Goal: Check status: Check status

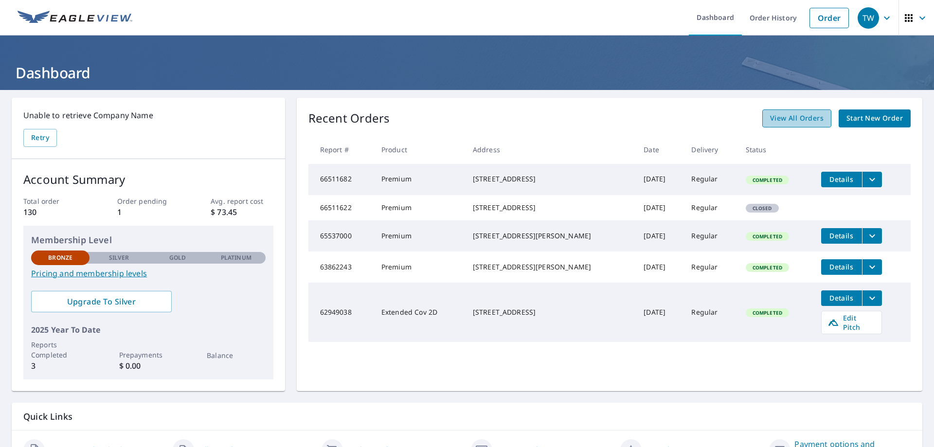
click at [797, 121] on span "View All Orders" at bounding box center [797, 118] width 54 height 12
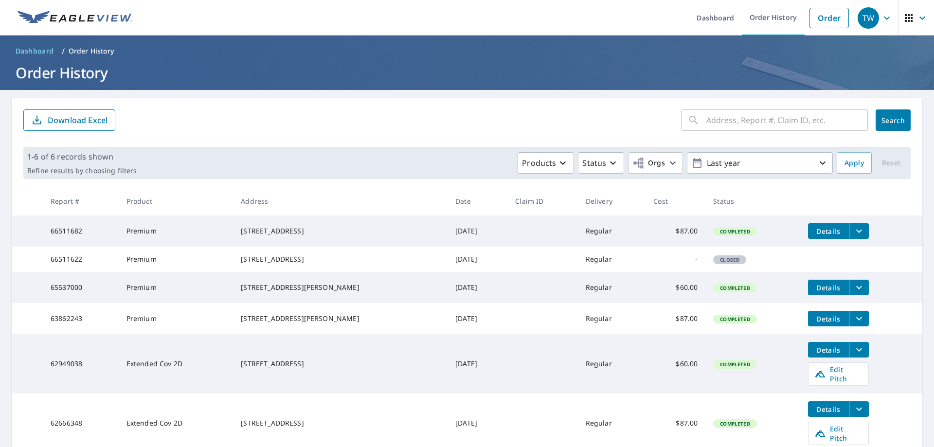
scroll to position [46, 0]
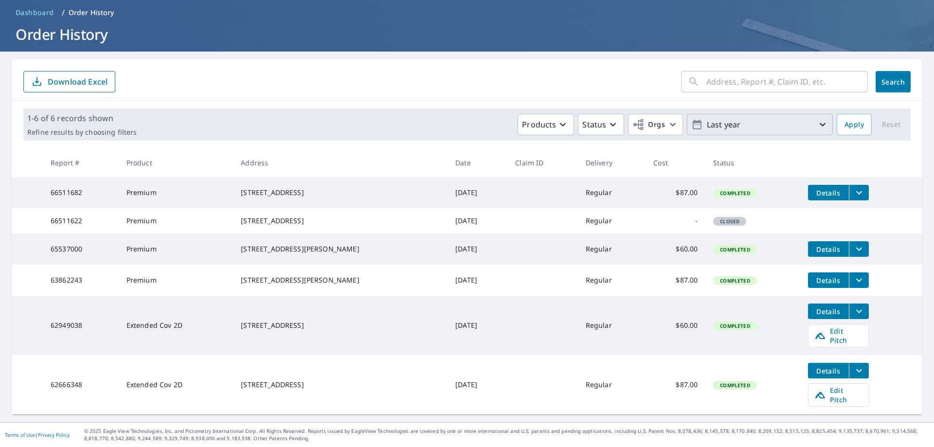
click at [817, 119] on icon "button" at bounding box center [823, 125] width 12 height 12
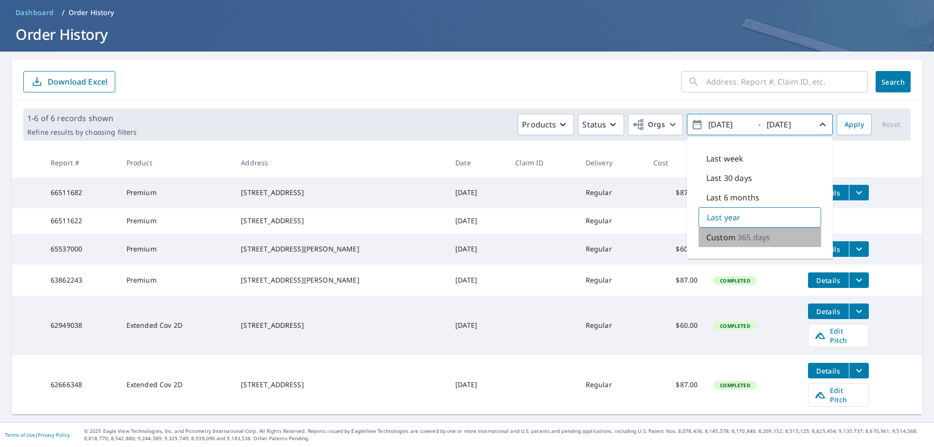
click at [737, 232] on p "365 days" at bounding box center [753, 238] width 33 height 12
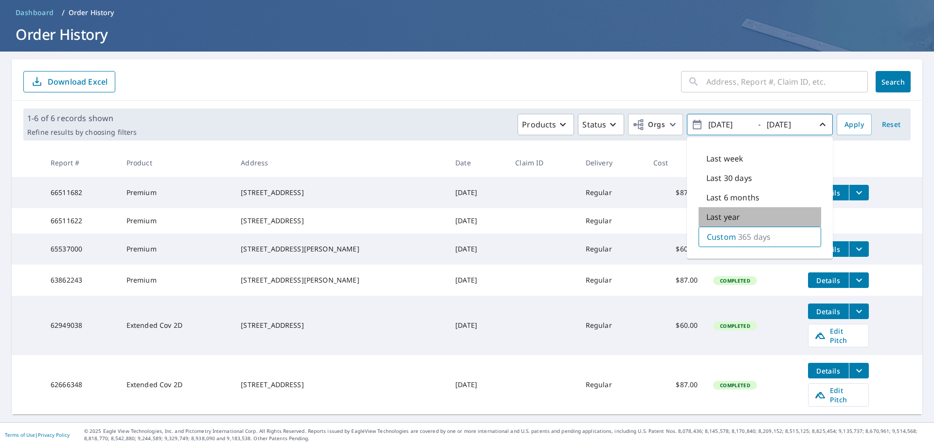
click at [719, 211] on p "Last year" at bounding box center [723, 217] width 34 height 12
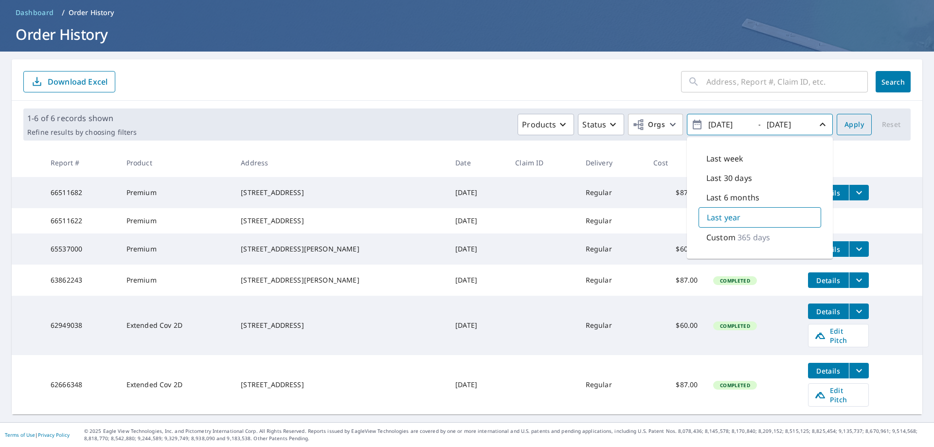
click at [856, 120] on span "Apply" at bounding box center [853, 125] width 19 height 12
